Goal: Task Accomplishment & Management: Manage account settings

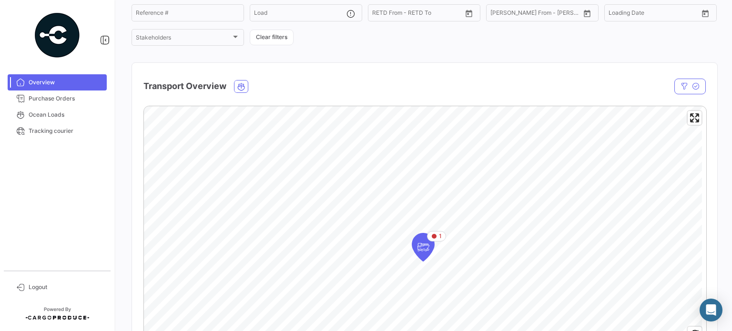
scroll to position [143, 0]
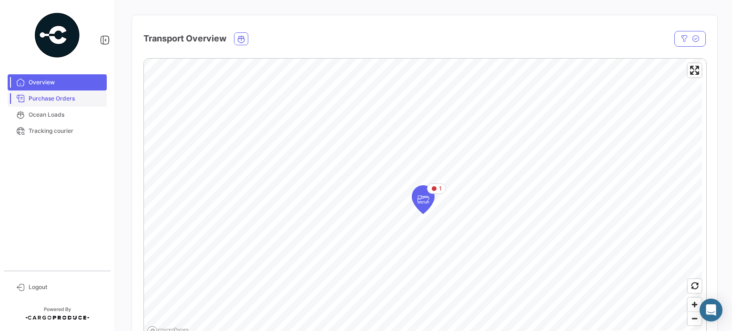
click at [48, 99] on span "Purchase Orders" at bounding box center [66, 98] width 74 height 9
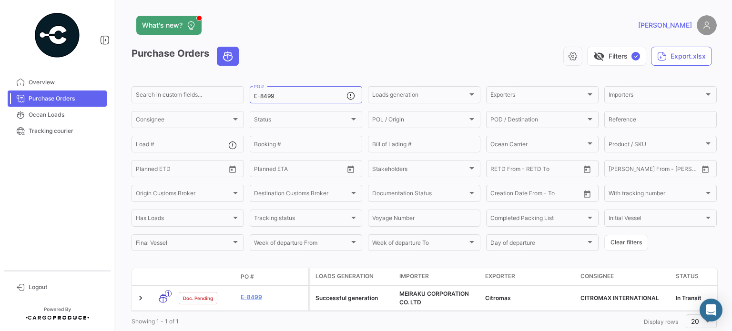
scroll to position [30, 0]
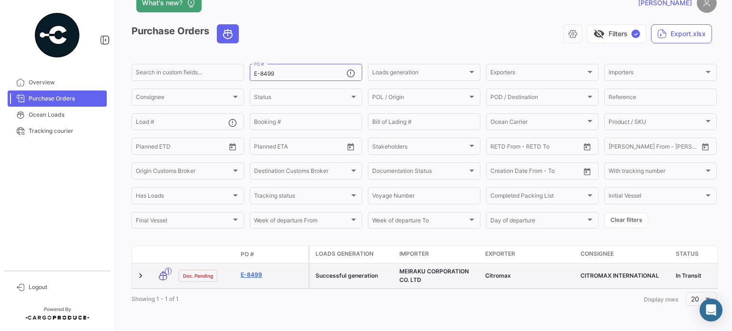
click at [251, 271] on link "E-8499" at bounding box center [273, 275] width 64 height 9
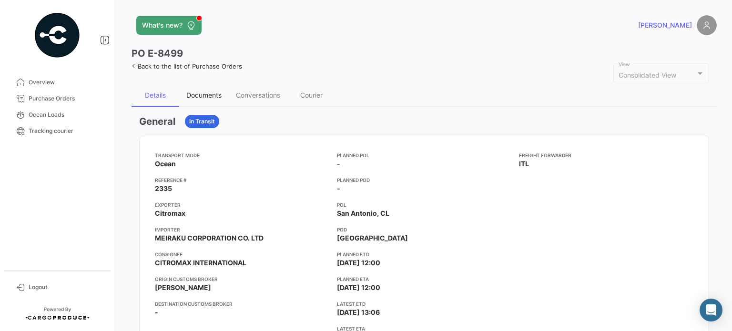
click at [200, 94] on div "Documents" at bounding box center [203, 95] width 35 height 8
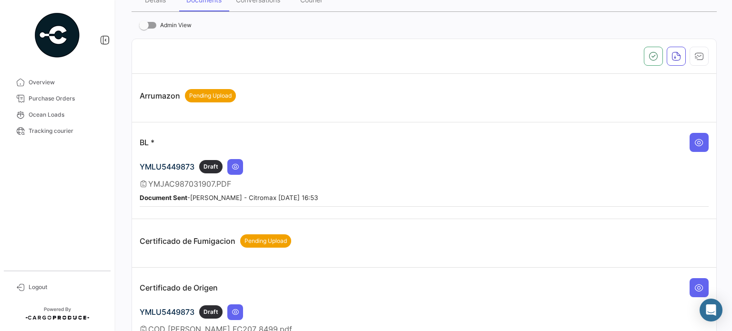
scroll to position [143, 0]
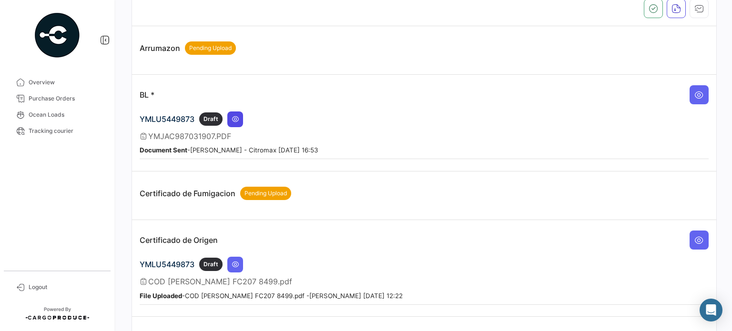
click at [237, 117] on icon at bounding box center [236, 119] width 8 height 8
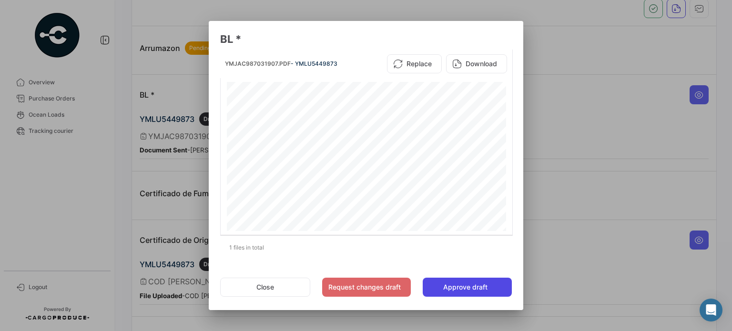
click at [463, 289] on button "Approve draft" at bounding box center [467, 287] width 89 height 19
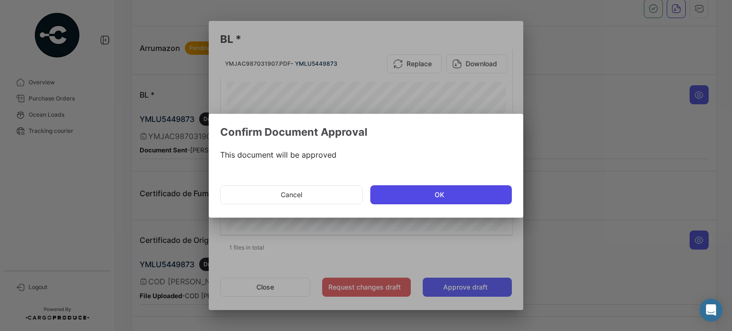
click at [413, 195] on button "OK" at bounding box center [441, 194] width 142 height 19
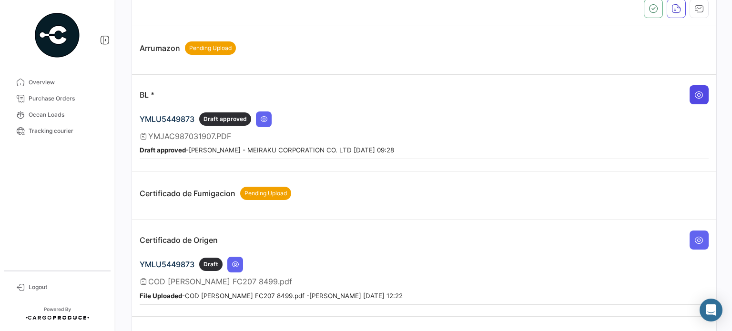
click at [694, 85] on button at bounding box center [698, 94] width 19 height 19
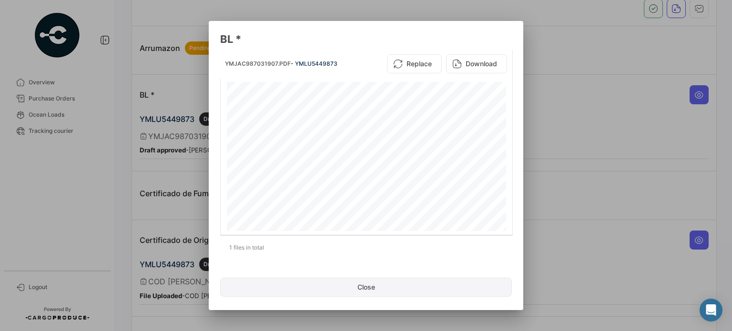
click at [343, 285] on button "Close" at bounding box center [366, 287] width 292 height 19
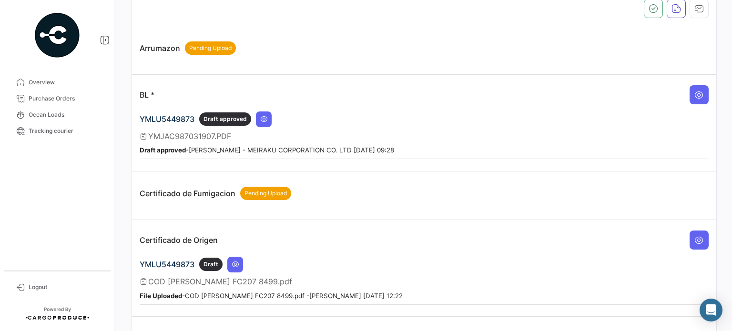
scroll to position [191, 0]
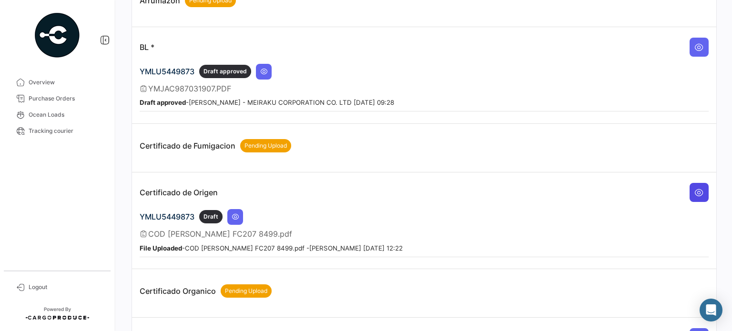
click at [694, 188] on icon at bounding box center [699, 193] width 10 height 10
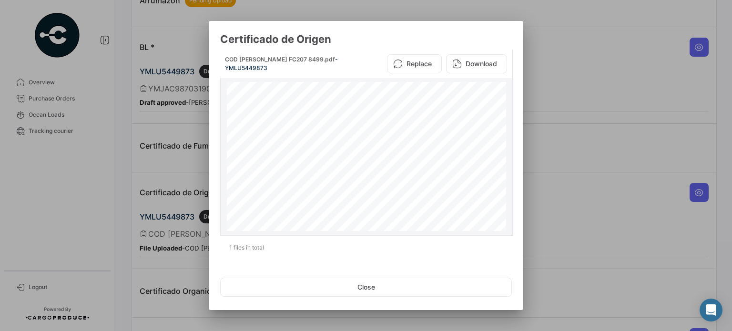
scroll to position [252, 0]
click at [392, 285] on button "Close" at bounding box center [366, 287] width 292 height 19
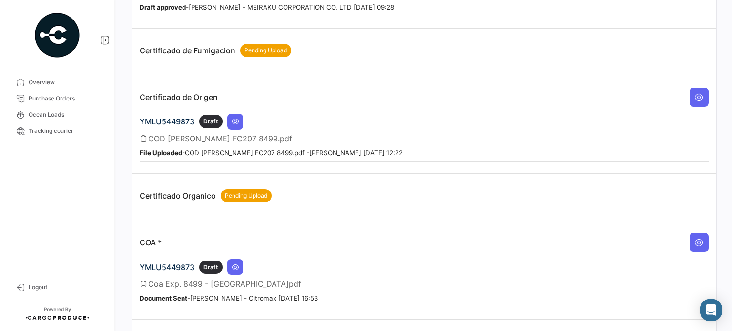
scroll to position [381, 0]
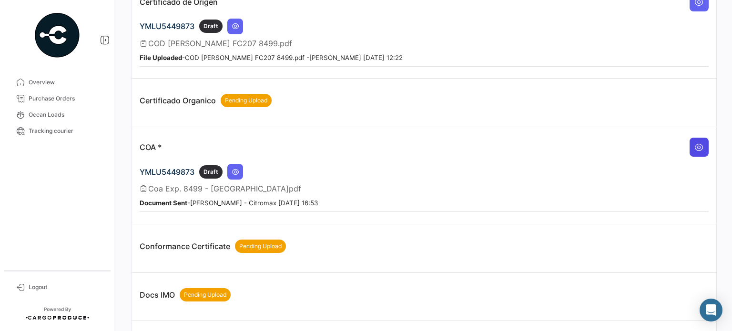
click at [689, 142] on button at bounding box center [698, 147] width 19 height 19
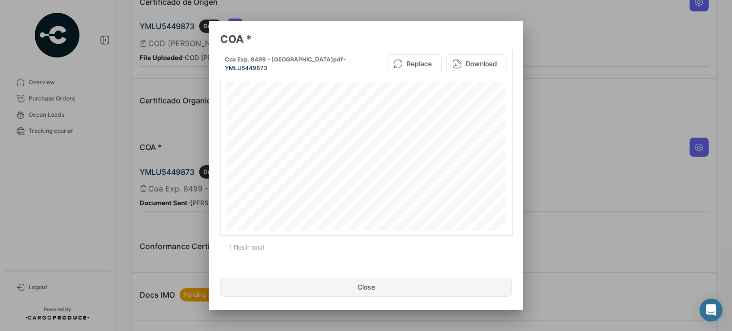
click at [352, 293] on button "Close" at bounding box center [366, 287] width 292 height 19
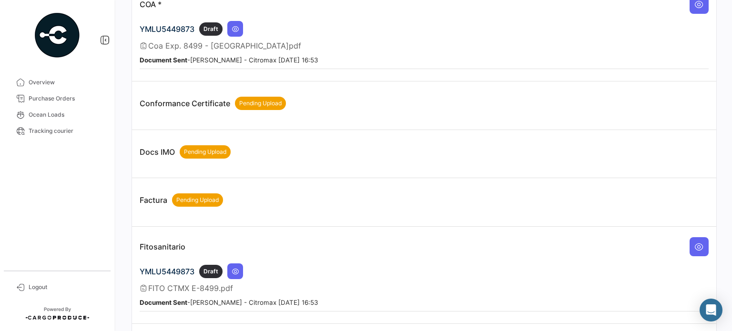
scroll to position [572, 0]
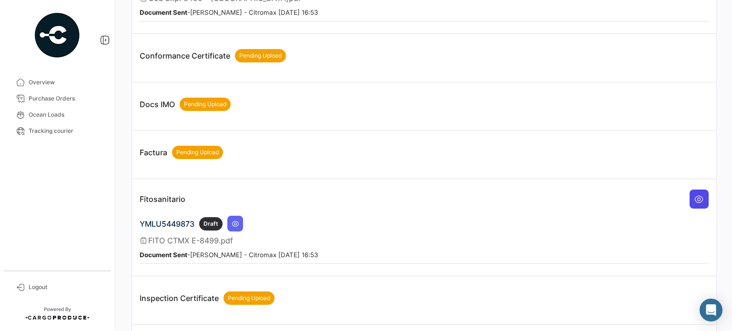
click at [689, 192] on button at bounding box center [698, 199] width 19 height 19
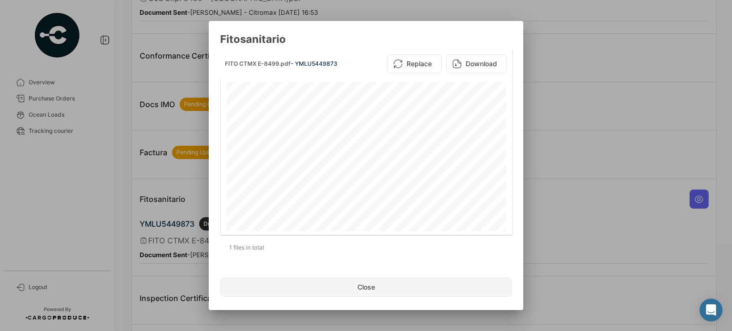
click at [345, 287] on button "Close" at bounding box center [366, 287] width 292 height 19
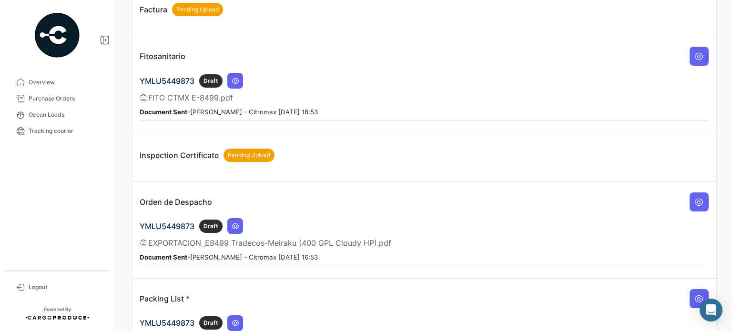
scroll to position [762, 0]
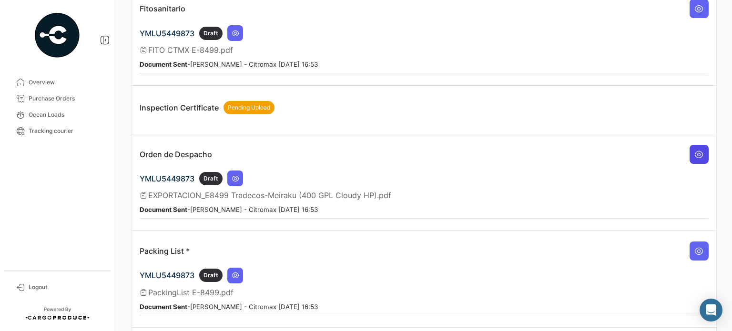
click at [695, 150] on icon at bounding box center [699, 155] width 10 height 10
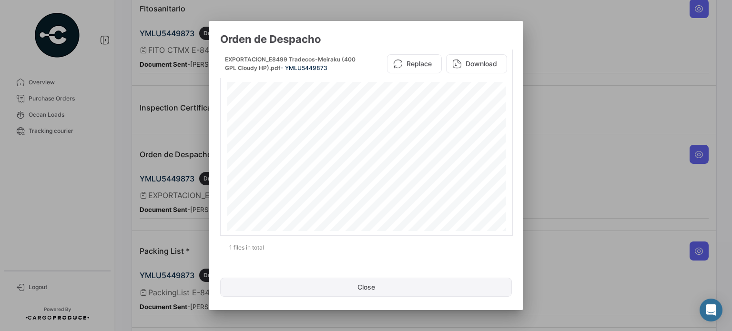
click at [394, 288] on button "Close" at bounding box center [366, 287] width 292 height 19
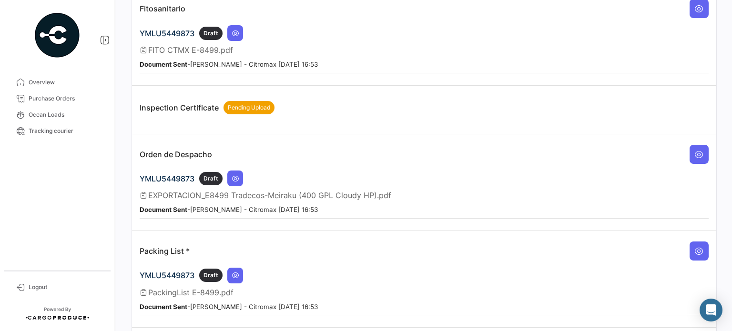
scroll to position [802, 0]
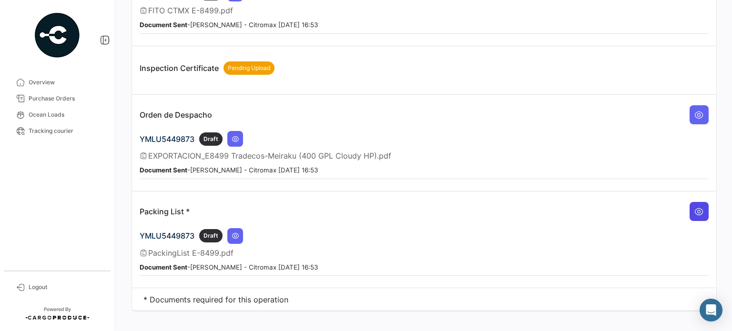
click at [695, 207] on icon at bounding box center [699, 212] width 10 height 10
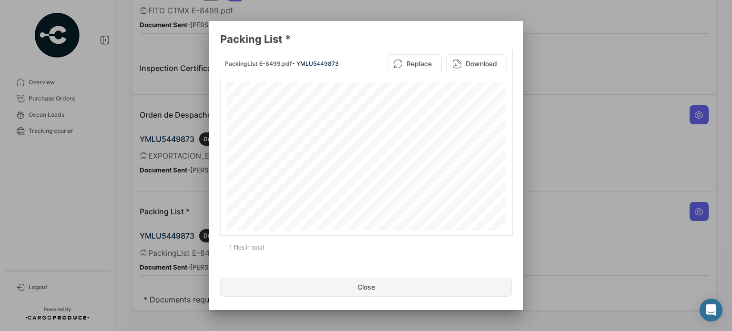
click at [358, 284] on button "Close" at bounding box center [366, 287] width 292 height 19
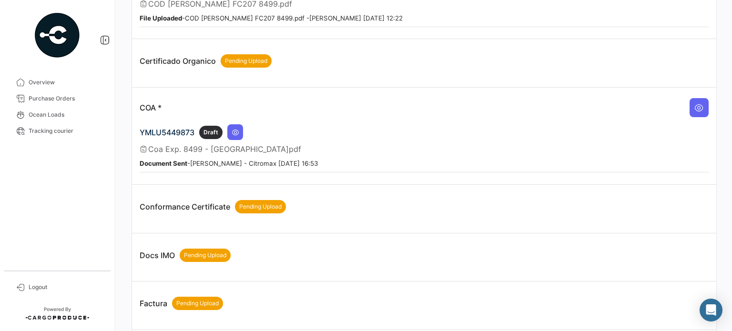
scroll to position [278, 0]
